Goal: Transaction & Acquisition: Purchase product/service

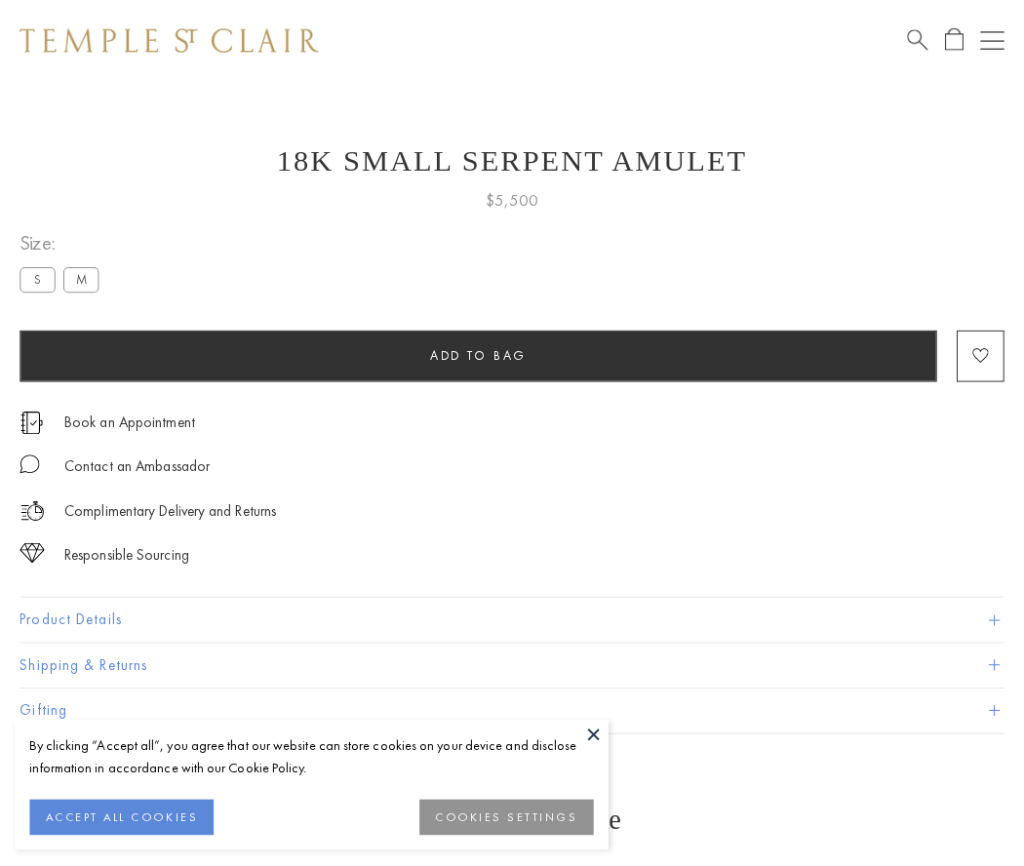
scroll to position [78, 0]
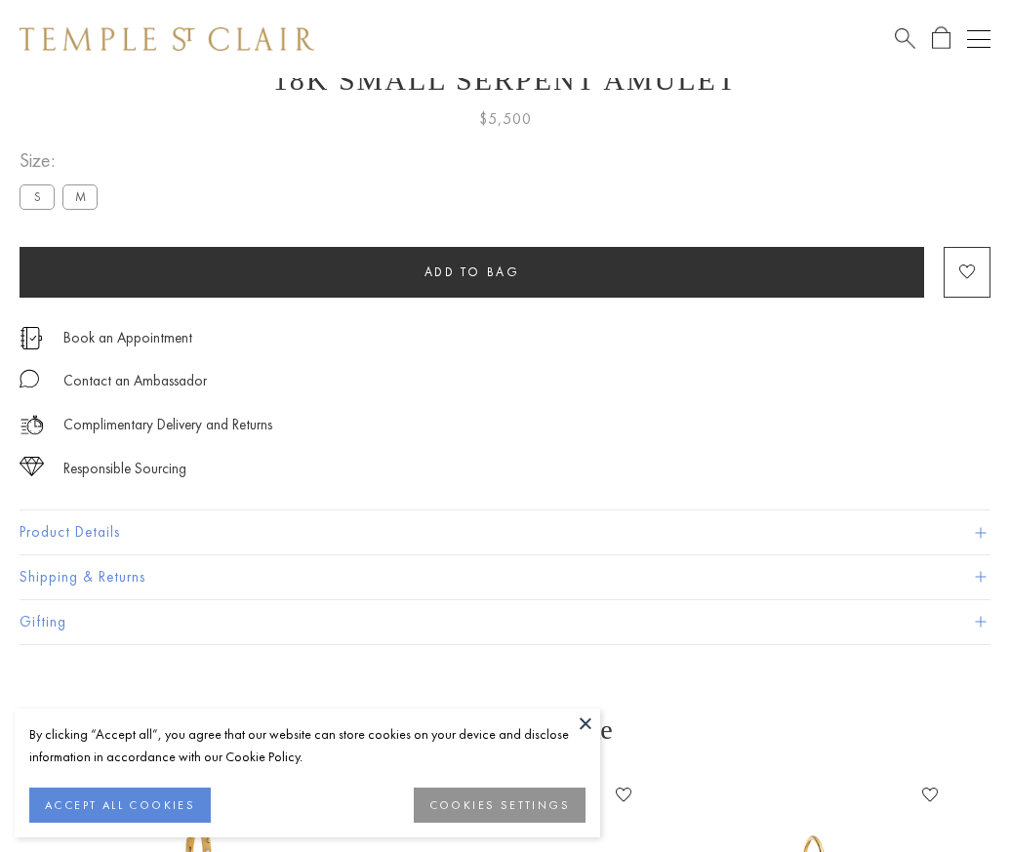
click at [471, 271] on span "Add to bag" at bounding box center [472, 271] width 96 height 17
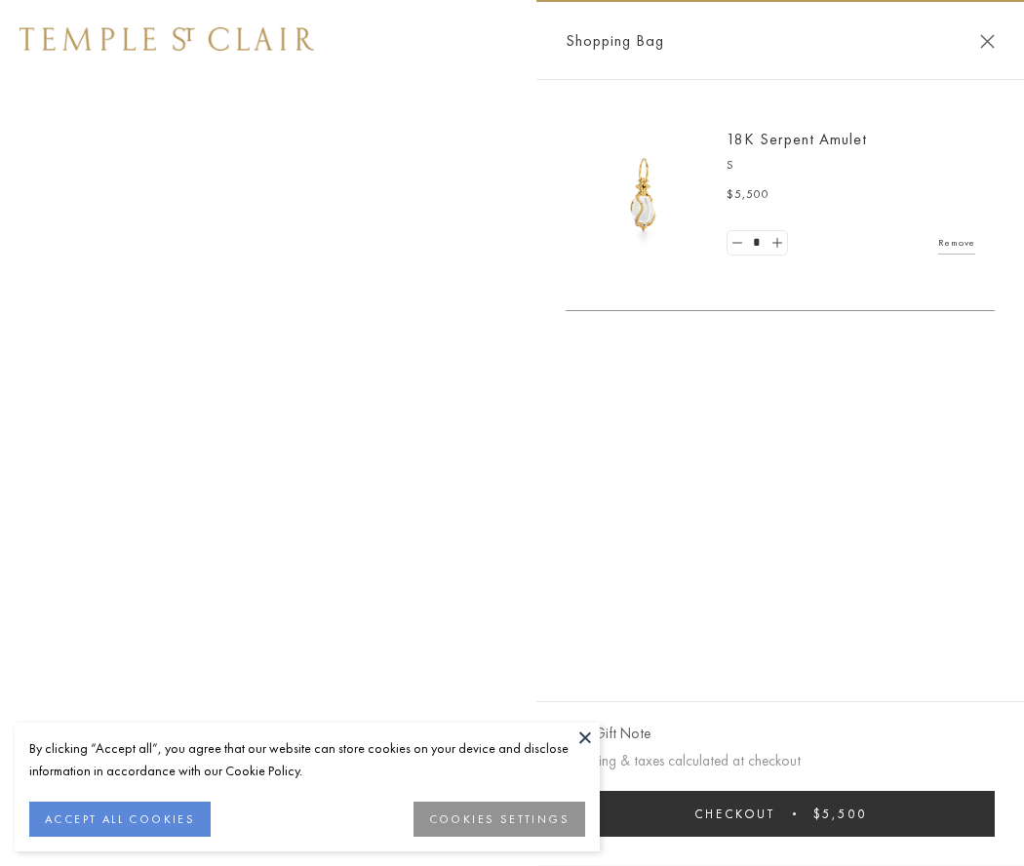
click at [780, 814] on button "Checkout $5,500" at bounding box center [780, 814] width 429 height 46
